Goal: Information Seeking & Learning: Learn about a topic

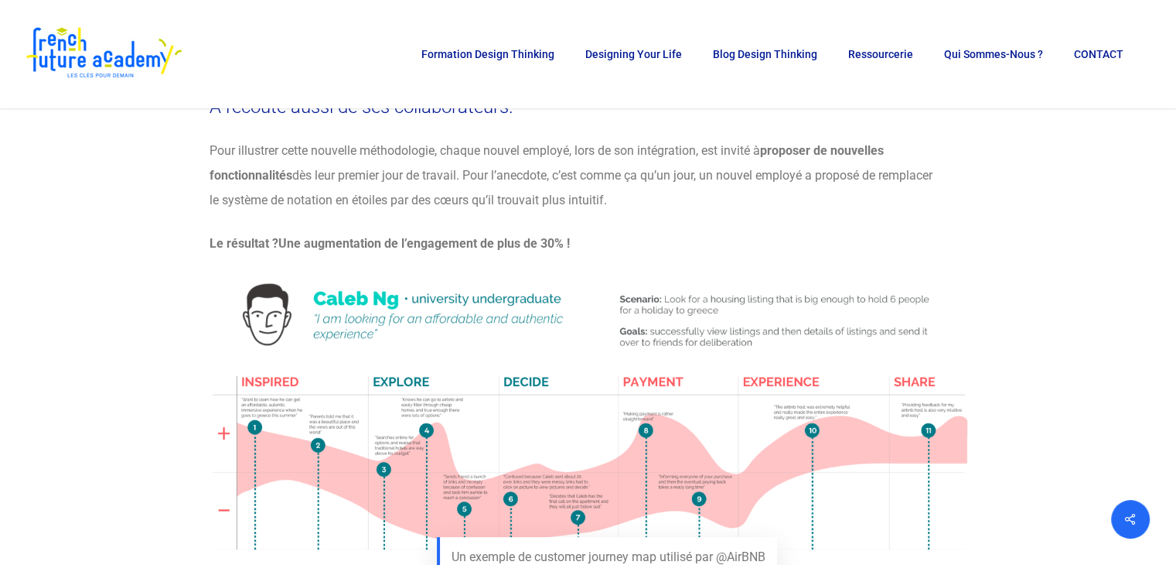
scroll to position [6008, 0]
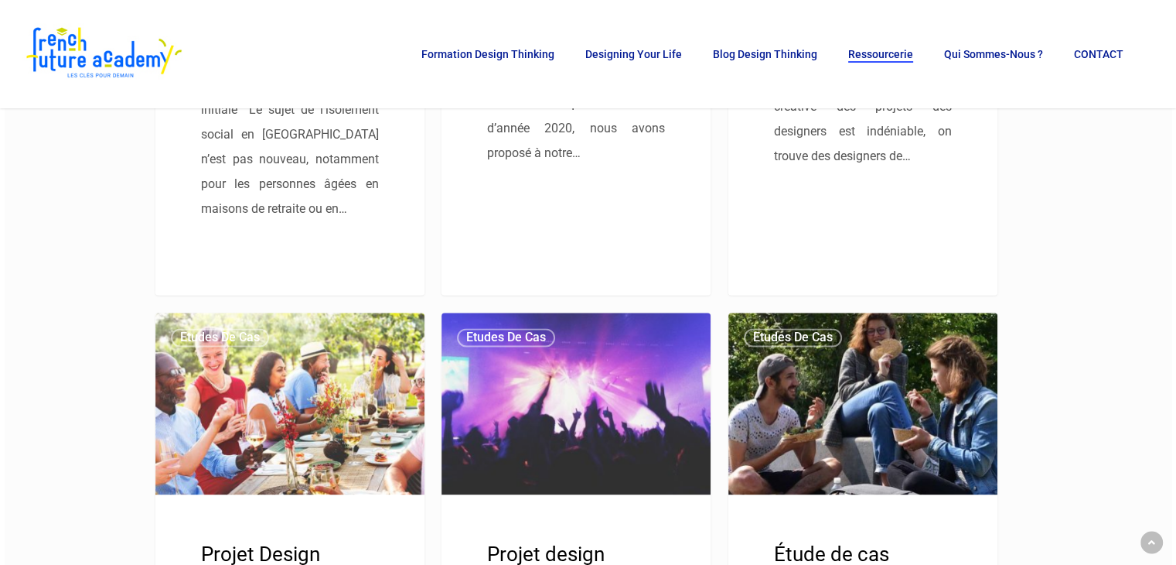
scroll to position [2079, 0]
